Goal: Contribute content: Add original content to the website for others to see

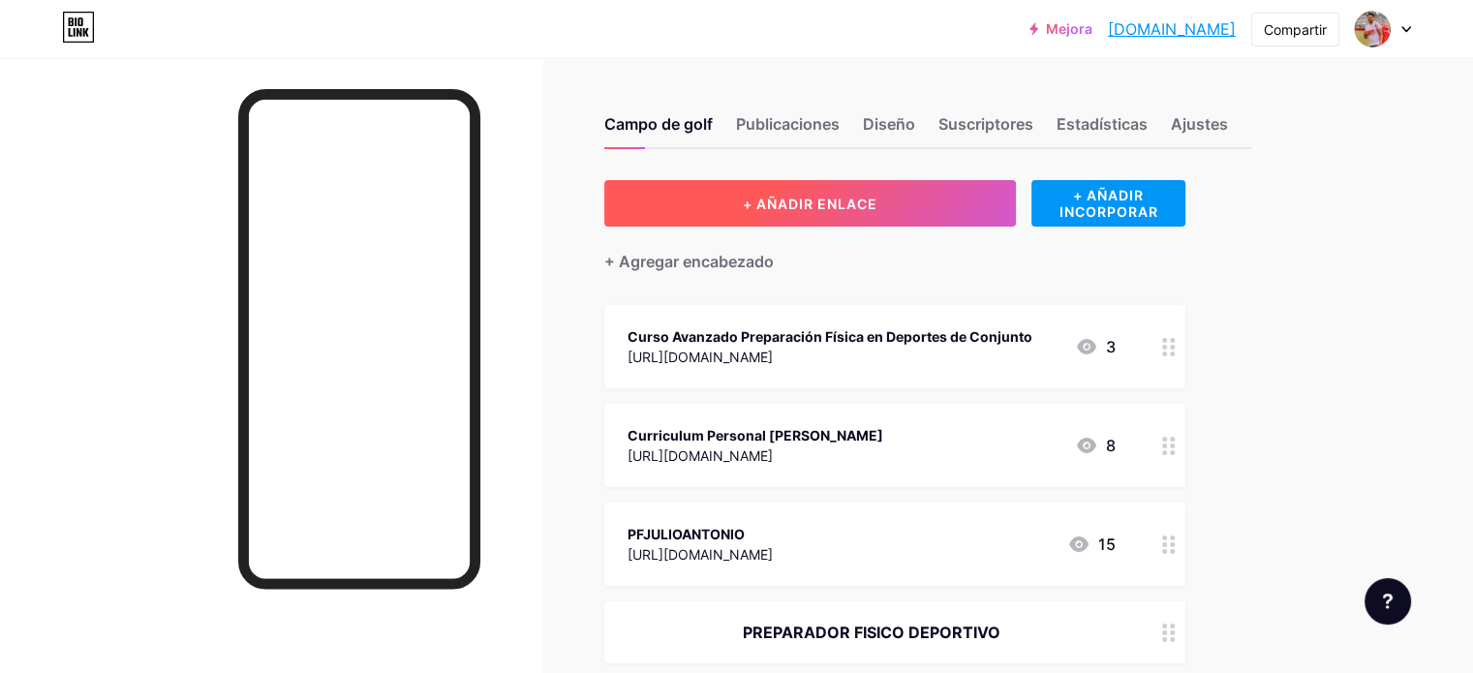
click at [977, 198] on button "+ AÑADIR ENLACE" at bounding box center [810, 203] width 412 height 46
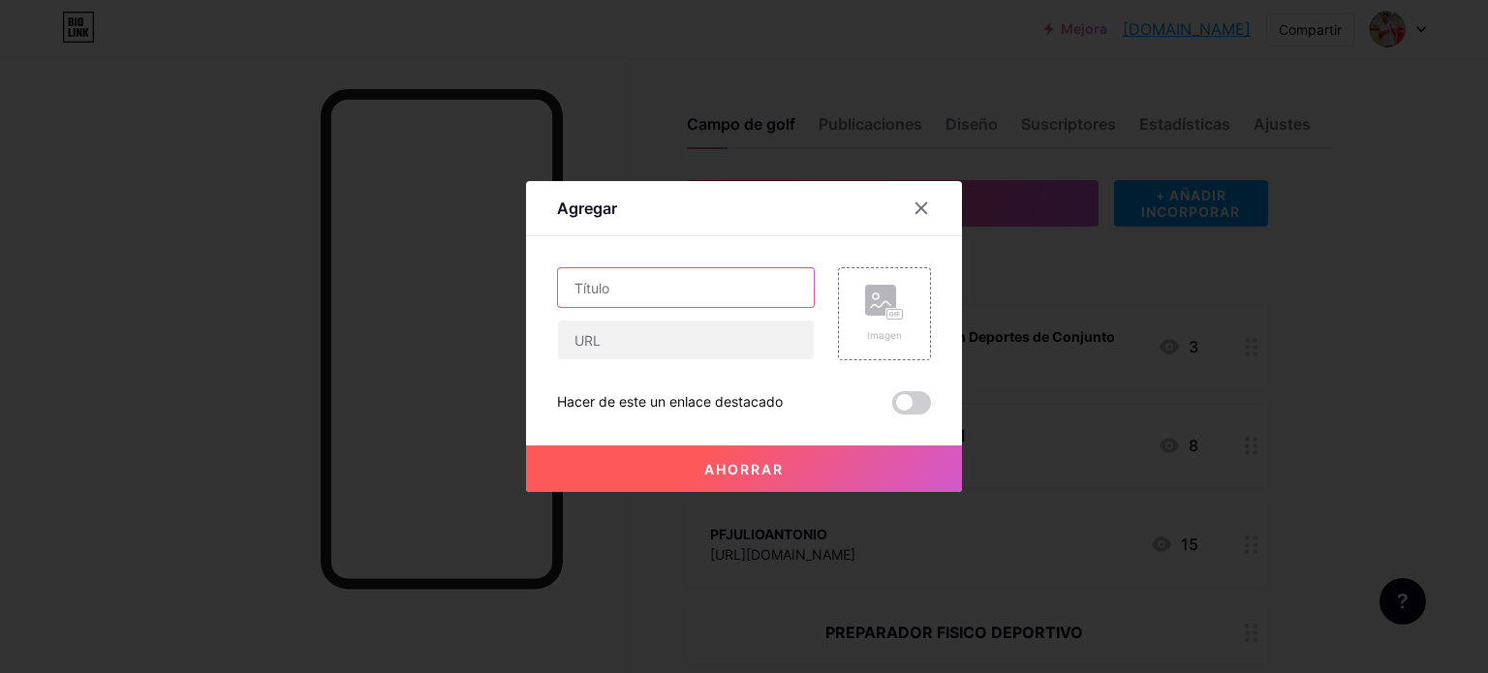
click at [593, 297] on input "text" at bounding box center [686, 287] width 256 height 39
type input "c"
type input "CURSO EVALUACION FUNCIONAL Y FISICA"
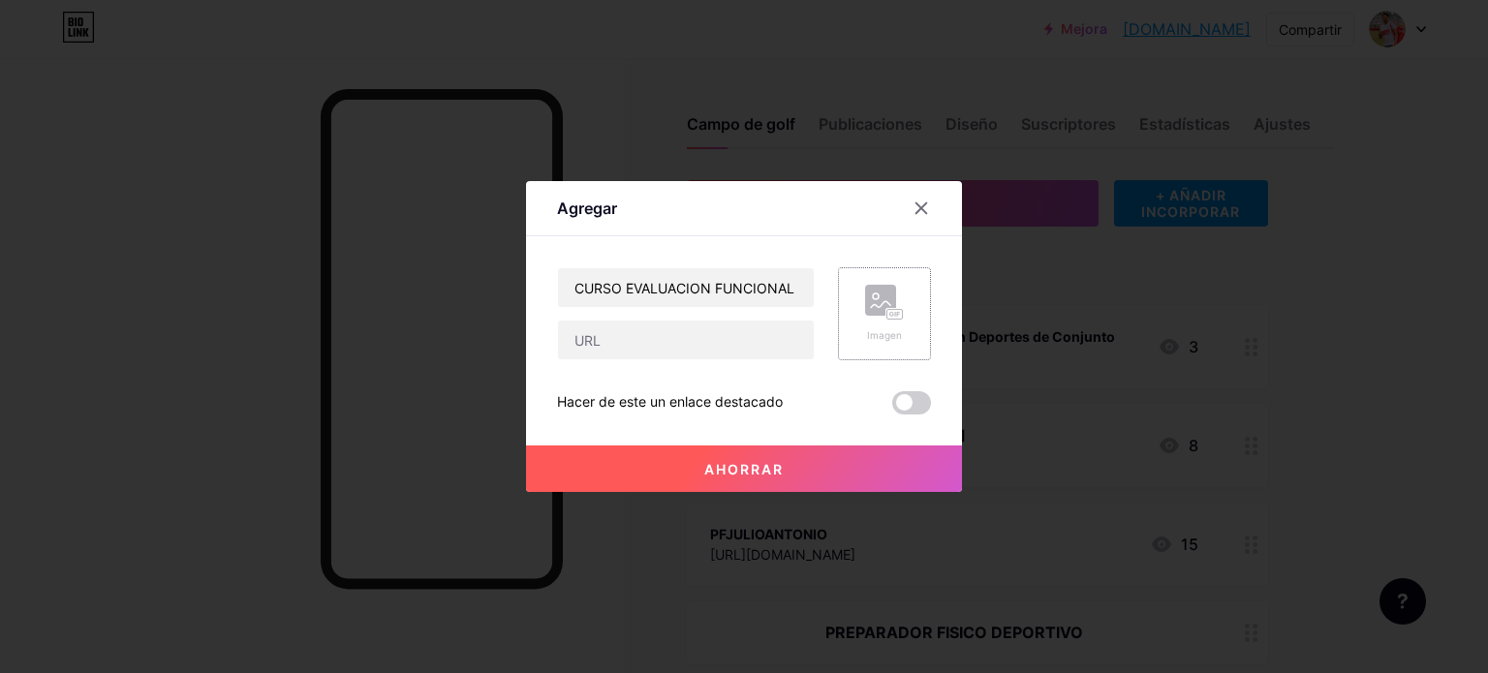
click at [882, 306] on rect at bounding box center [880, 300] width 31 height 31
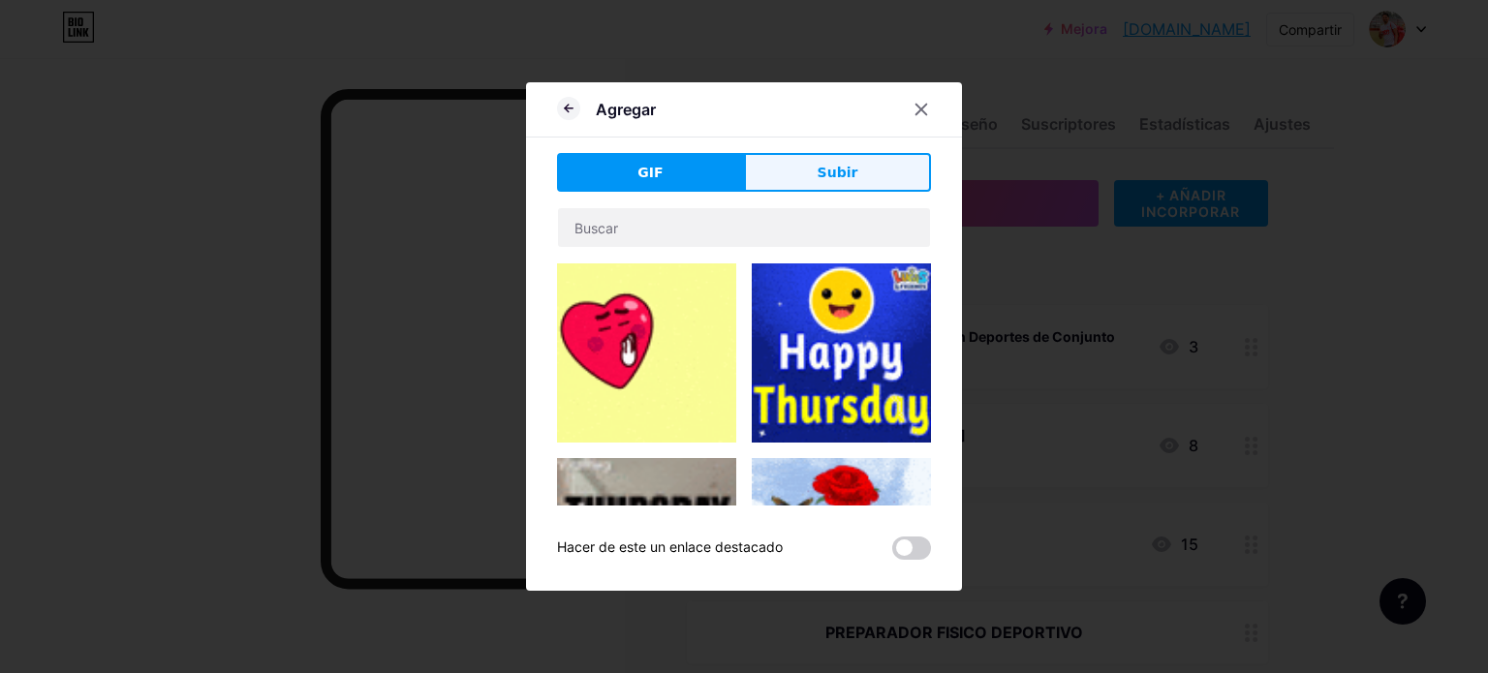
click at [818, 167] on button "Subir" at bounding box center [837, 172] width 187 height 39
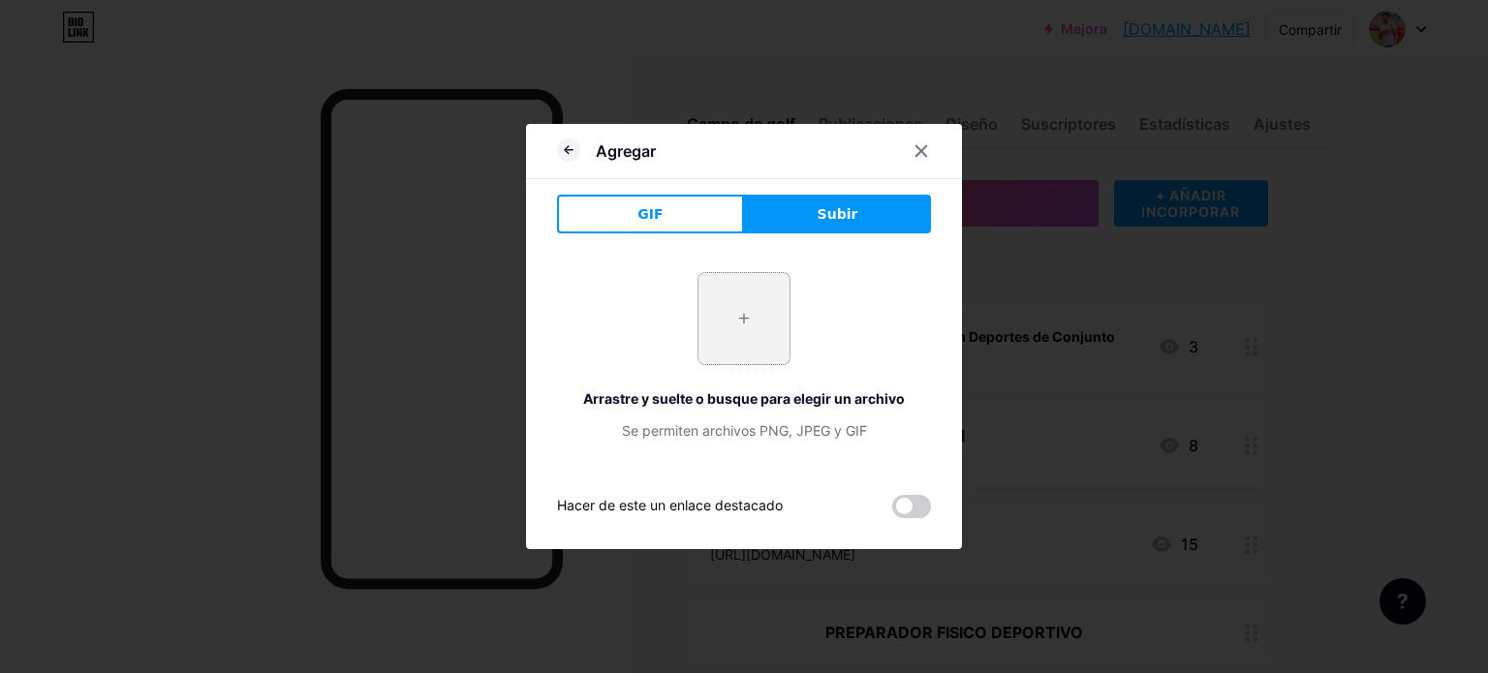
click at [745, 333] on input "file" at bounding box center [743, 318] width 91 height 91
type input "C:\fakepath\UNCa Test.jpg"
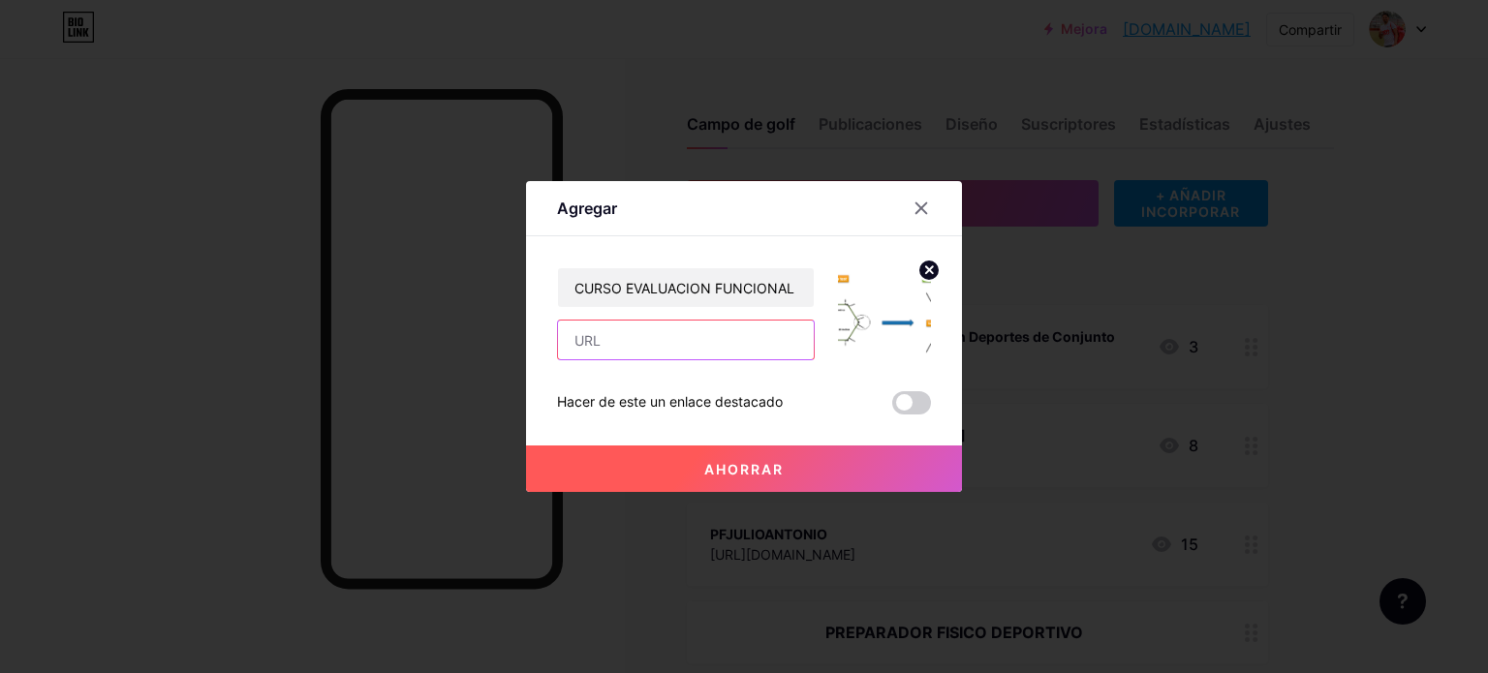
click at [709, 334] on input "text" at bounding box center [686, 340] width 256 height 39
paste input "[URL][DOMAIN_NAME]"
type input "[URL][DOMAIN_NAME]"
click at [922, 272] on circle at bounding box center [928, 270] width 21 height 21
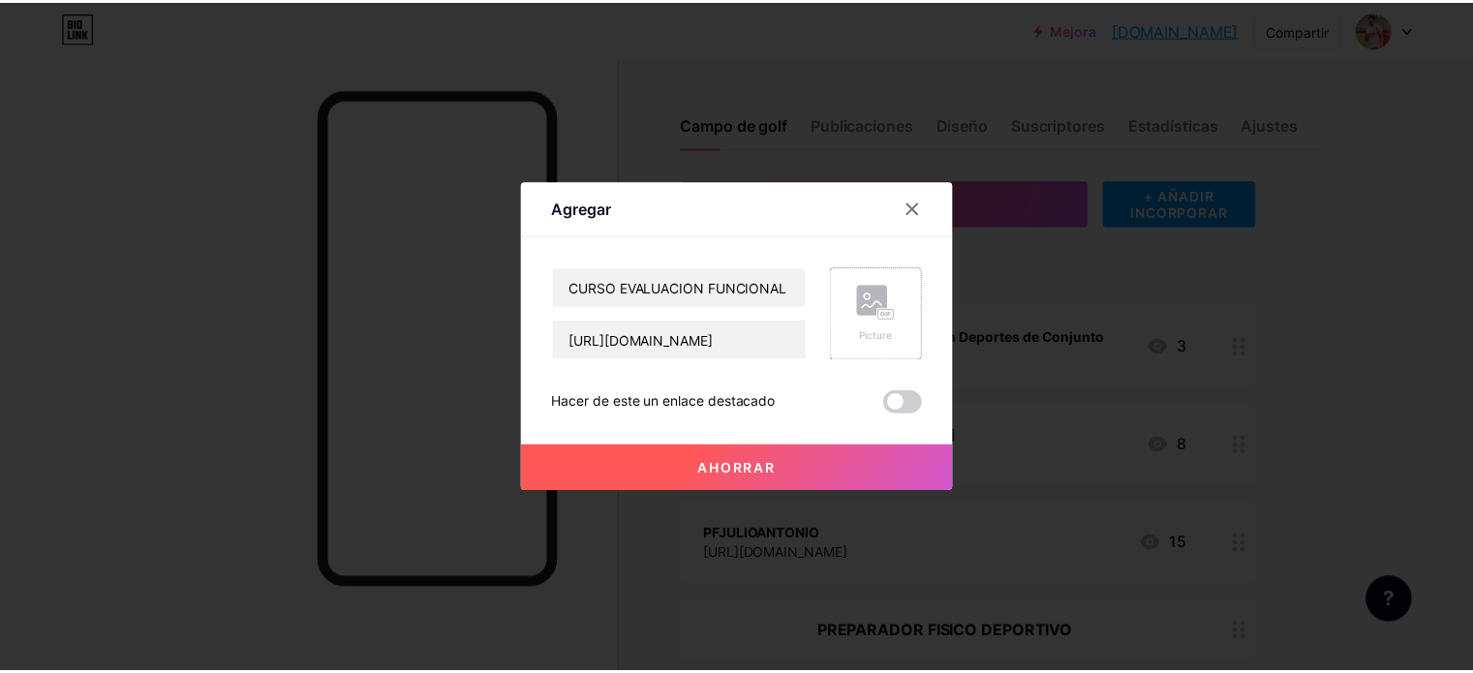
scroll to position [0, 0]
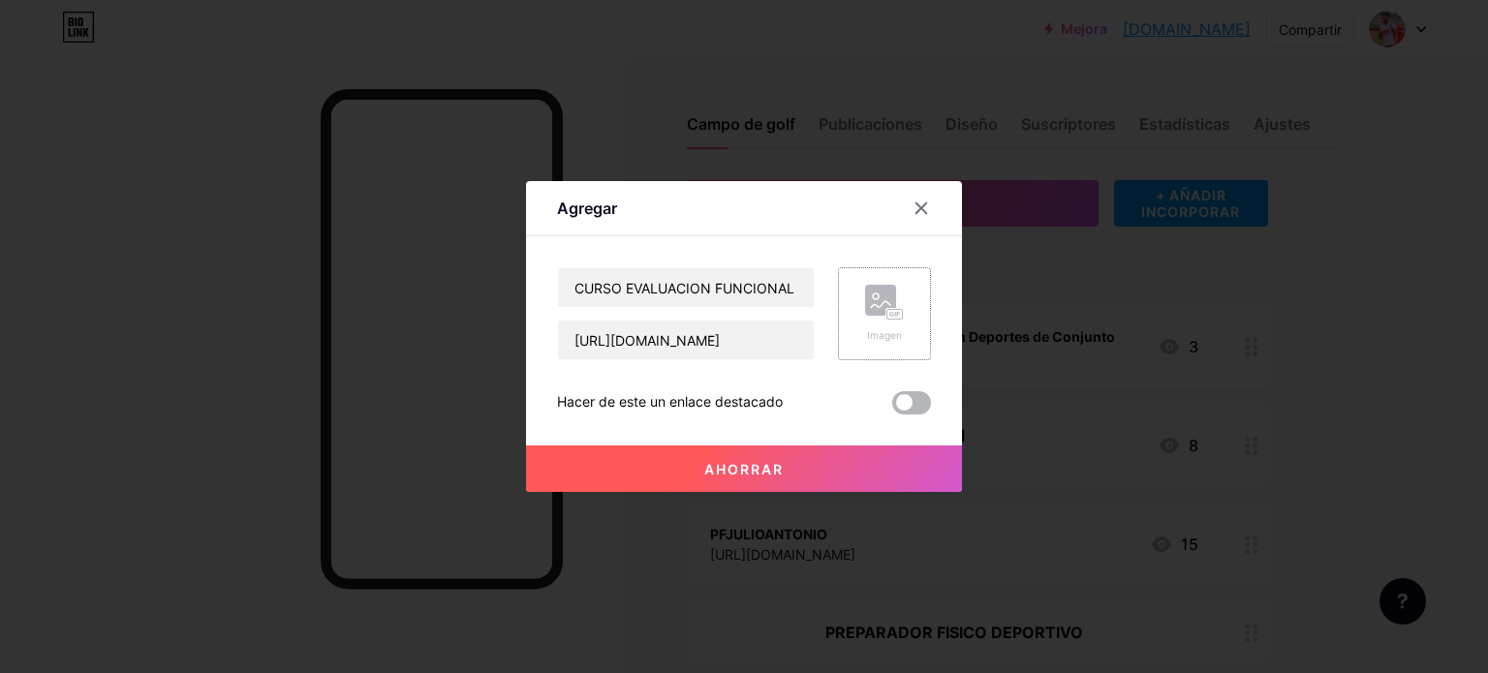
click at [918, 406] on span at bounding box center [911, 402] width 39 height 23
click at [892, 408] on input "checkbox" at bounding box center [892, 408] width 0 height 0
click at [883, 396] on div "Hacer de este un enlace destacado" at bounding box center [744, 402] width 374 height 23
click at [889, 396] on div "Hacer de este un enlace destacado" at bounding box center [744, 402] width 374 height 23
click at [900, 400] on span at bounding box center [911, 402] width 39 height 23
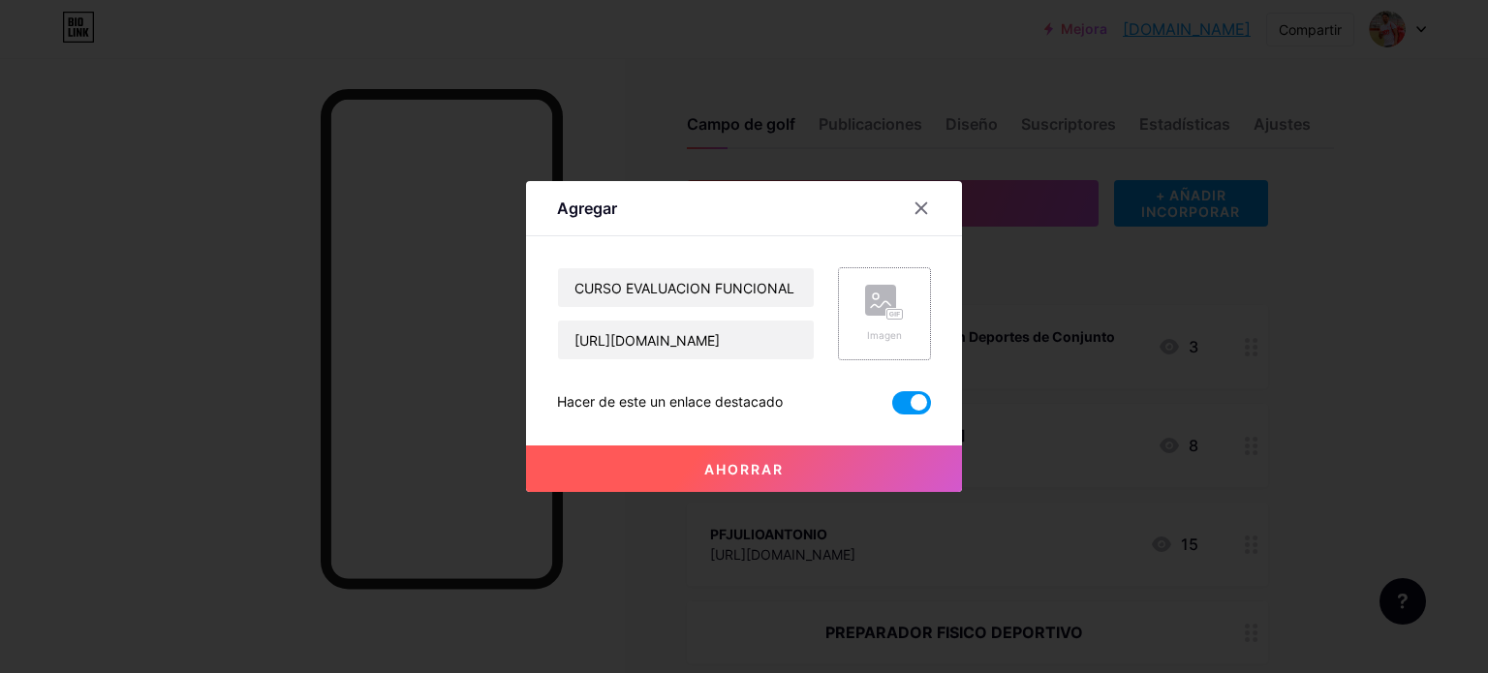
click at [892, 408] on input "checkbox" at bounding box center [892, 408] width 0 height 0
click at [771, 477] on button "Ahorrar" at bounding box center [744, 469] width 436 height 46
